Goal: Task Accomplishment & Management: Use online tool/utility

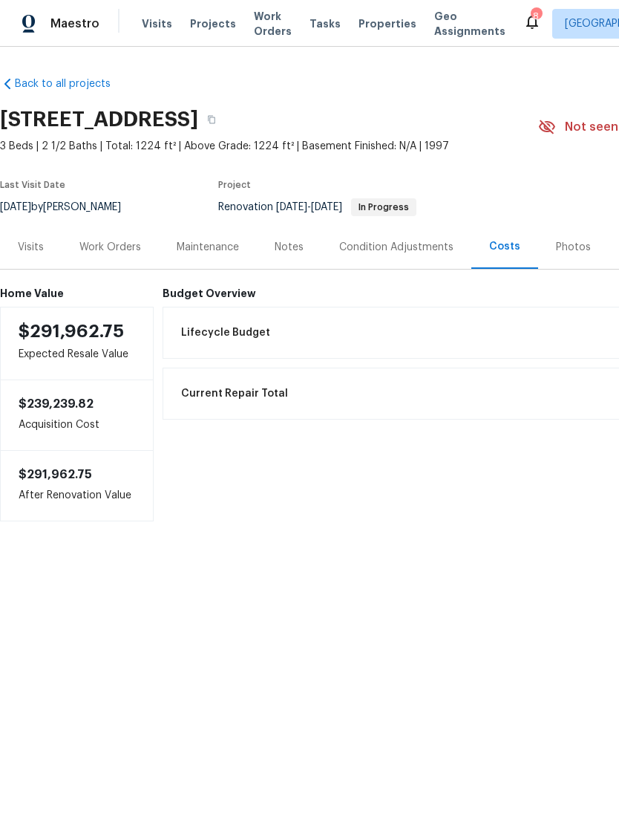
click at [30, 248] on div "Visits" at bounding box center [31, 247] width 26 height 15
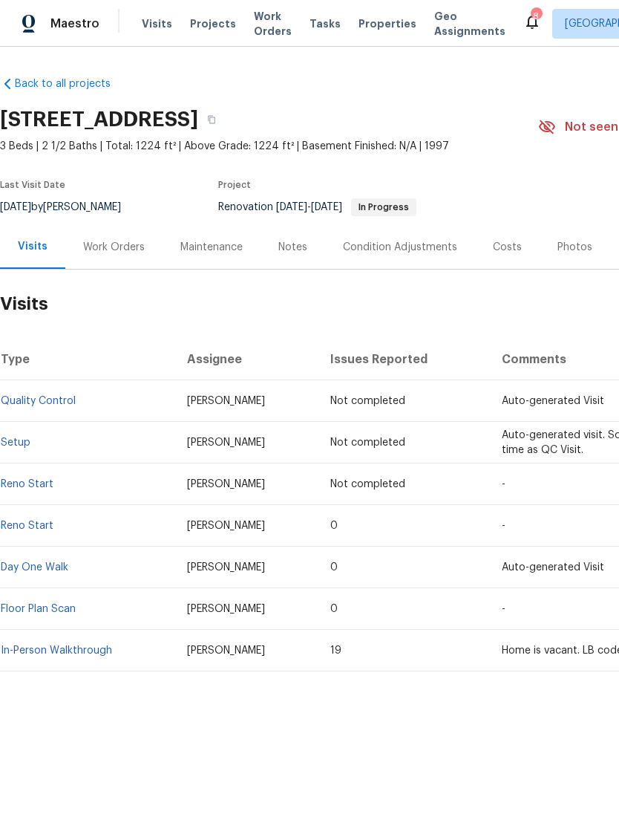
click at [25, 437] on link "Setup" at bounding box center [16, 442] width 30 height 10
click at [109, 242] on div "Work Orders" at bounding box center [114, 247] width 62 height 15
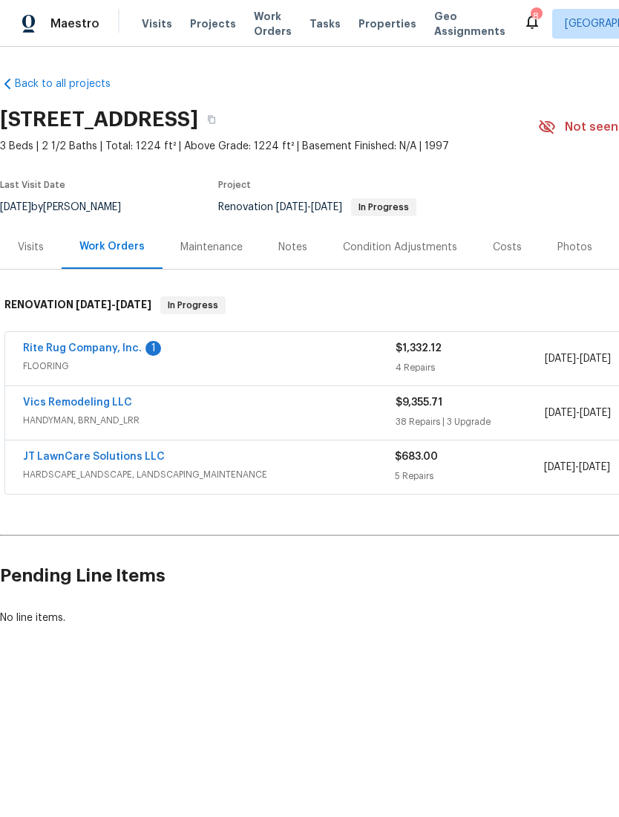
click at [63, 416] on span "HANDYMAN, BRN_AND_LRR" at bounding box center [209, 420] width 373 height 15
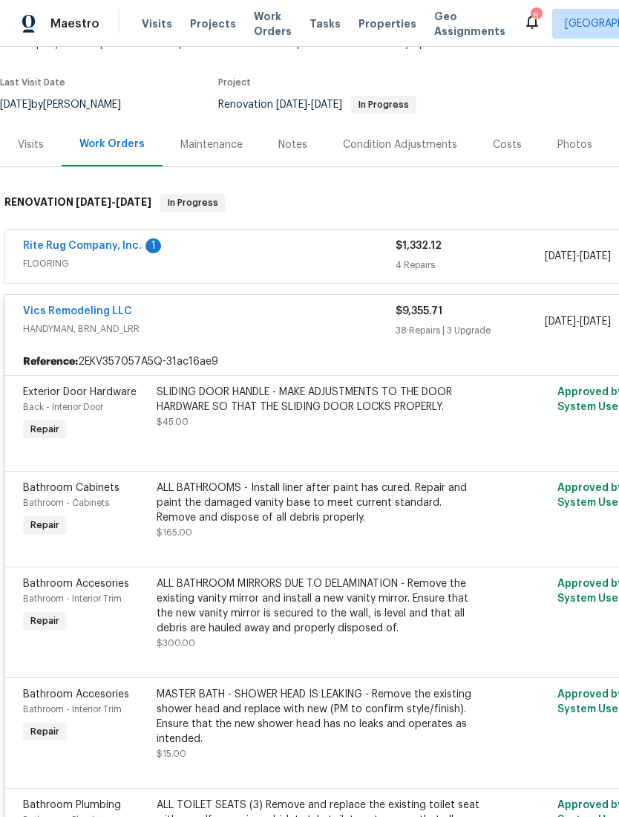
scroll to position [102, 0]
